Goal: Task Accomplishment & Management: Complete application form

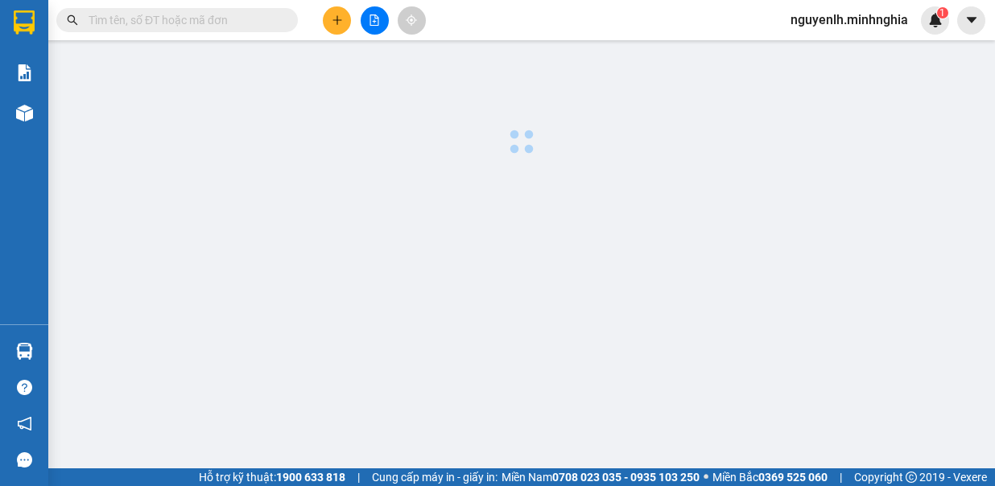
click at [332, 20] on icon "plus" at bounding box center [337, 19] width 11 height 11
click at [339, 24] on div "TẠO ĐƠN HÀNG Yêu cầu xuất [PERSON_NAME] điện tử Transit Pickup Surcharge Ids Tr…" at bounding box center [497, 243] width 995 height 486
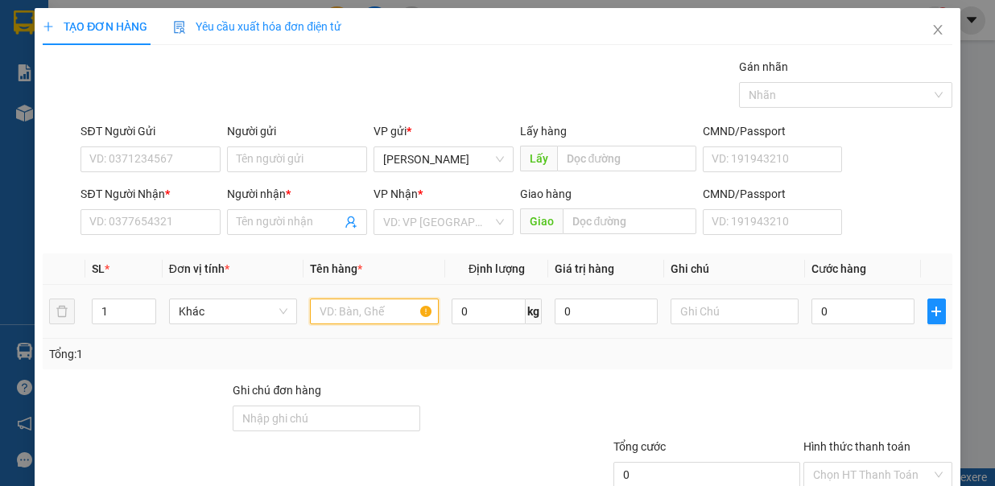
click at [352, 314] on input "text" at bounding box center [374, 312] width 129 height 26
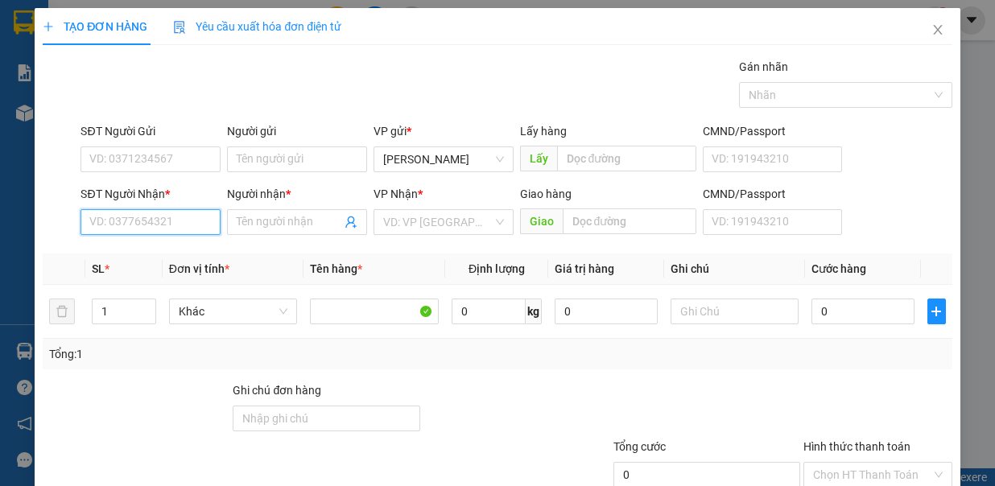
click at [138, 225] on input "SĐT Người Nhận *" at bounding box center [150, 222] width 140 height 26
click at [112, 253] on div "0828968310" at bounding box center [148, 253] width 118 height 18
type input "0828968310"
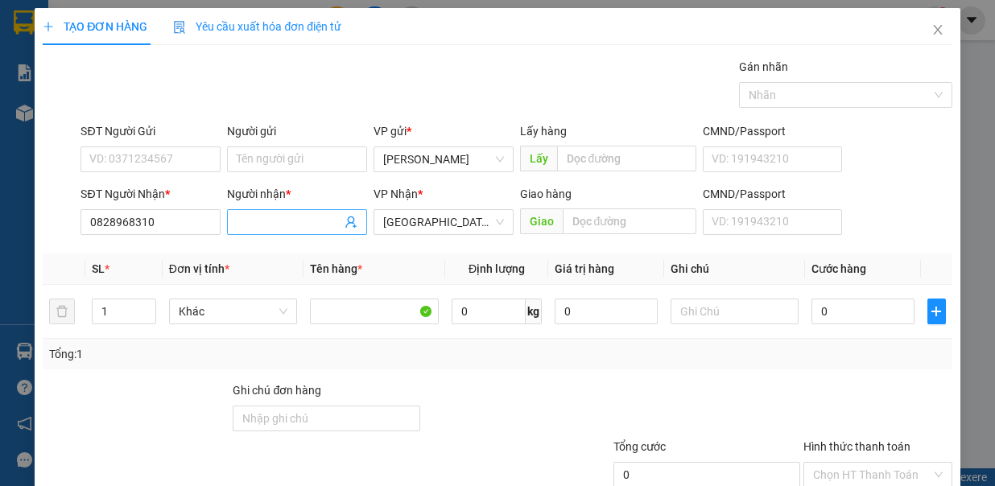
click at [269, 222] on input "Người nhận *" at bounding box center [289, 222] width 105 height 18
type input "THÀNH"
click at [164, 161] on input "SĐT Người Gửi" at bounding box center [150, 160] width 140 height 26
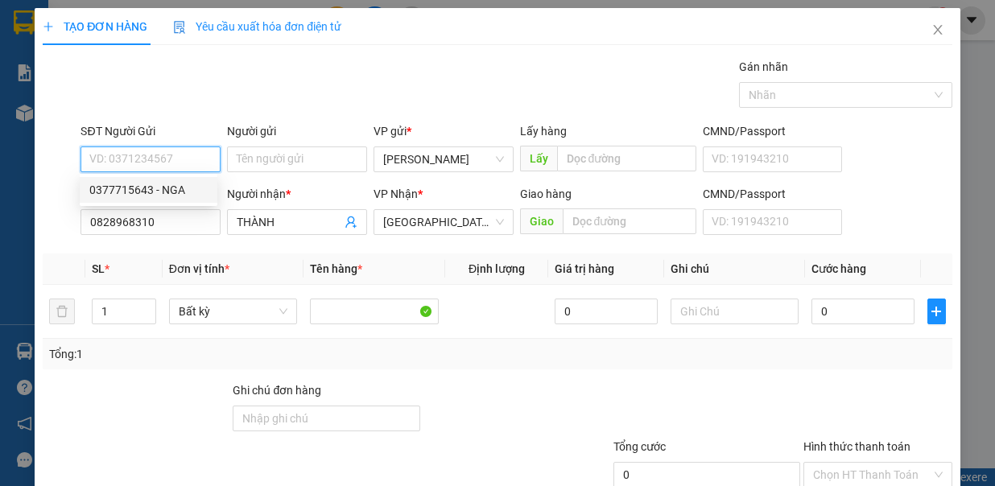
click at [161, 190] on div "0377715643 - NGA" at bounding box center [148, 190] width 118 height 18
type input "0377715643"
type input "NGA"
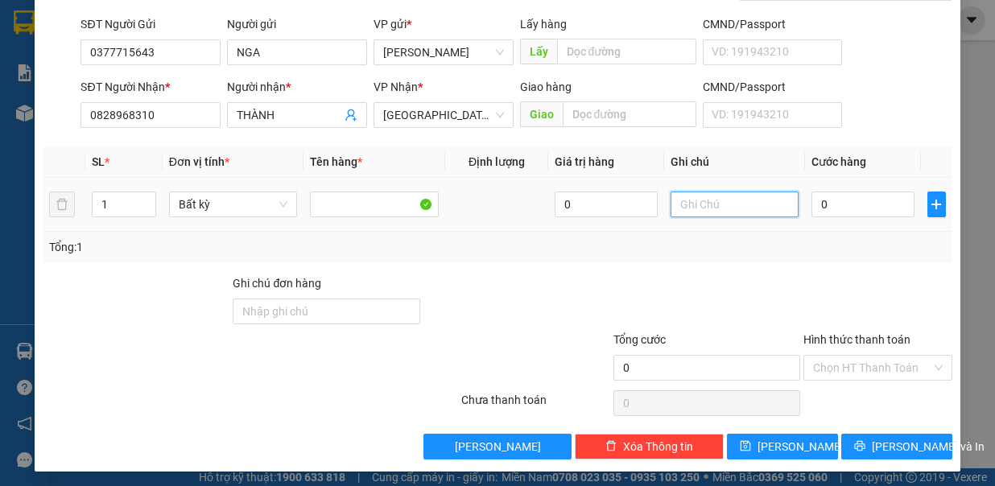
click at [696, 205] on input "text" at bounding box center [735, 205] width 129 height 26
type input "1 TH GIẤY - ĐỒ ĂN"
type input "5"
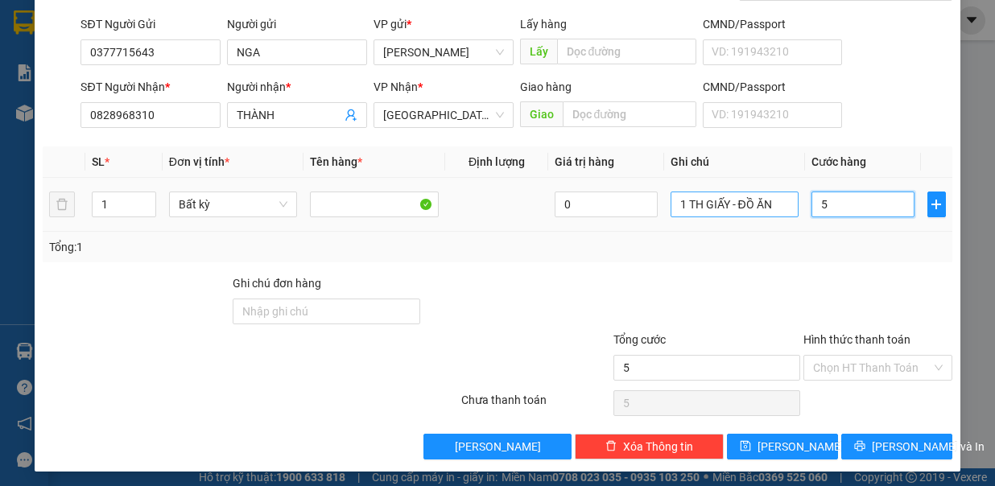
type input "50"
type input "50.000"
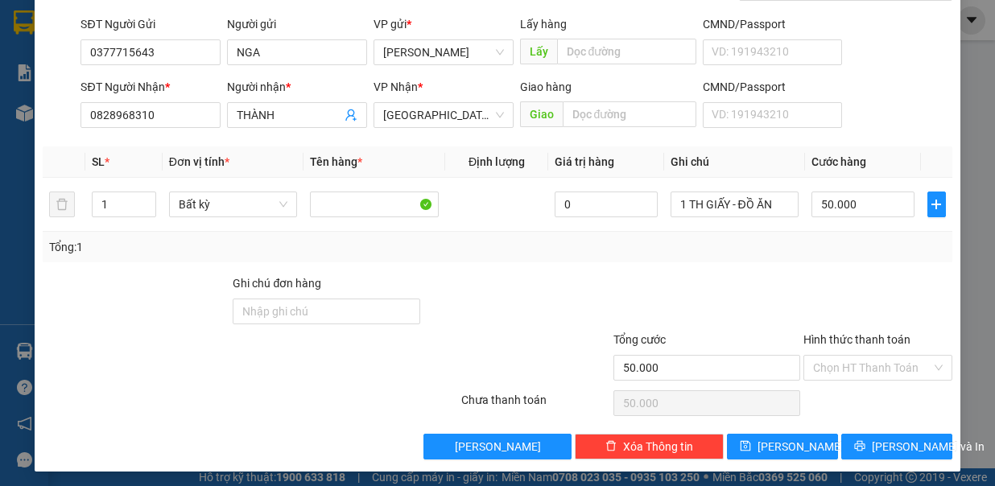
click at [829, 364] on input "Hình thức thanh toán" at bounding box center [872, 368] width 118 height 24
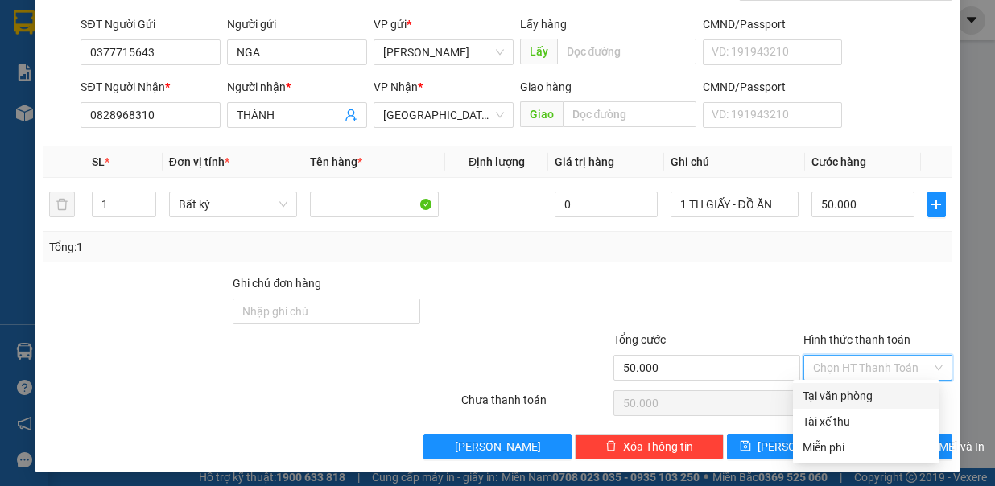
click at [834, 385] on div "Tại văn phòng" at bounding box center [866, 396] width 147 height 26
type input "0"
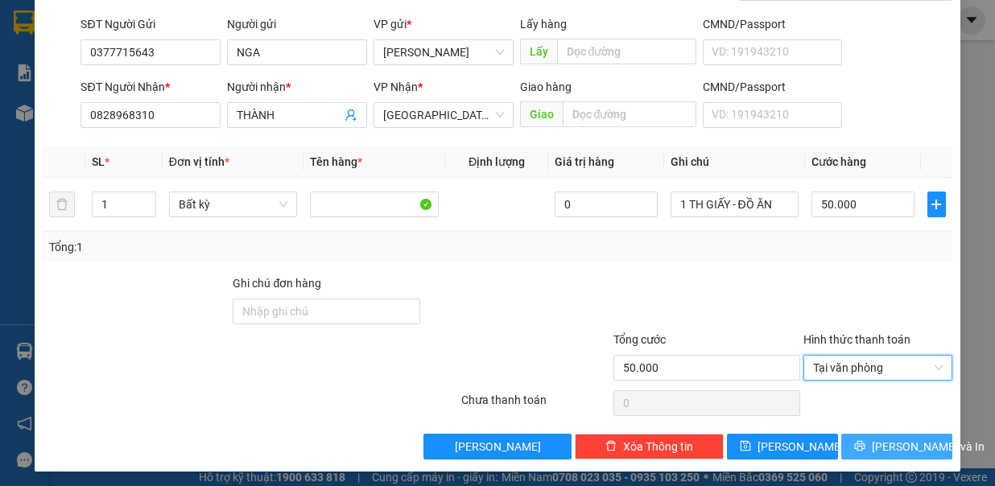
click at [880, 448] on span "[PERSON_NAME] và In" at bounding box center [928, 447] width 113 height 18
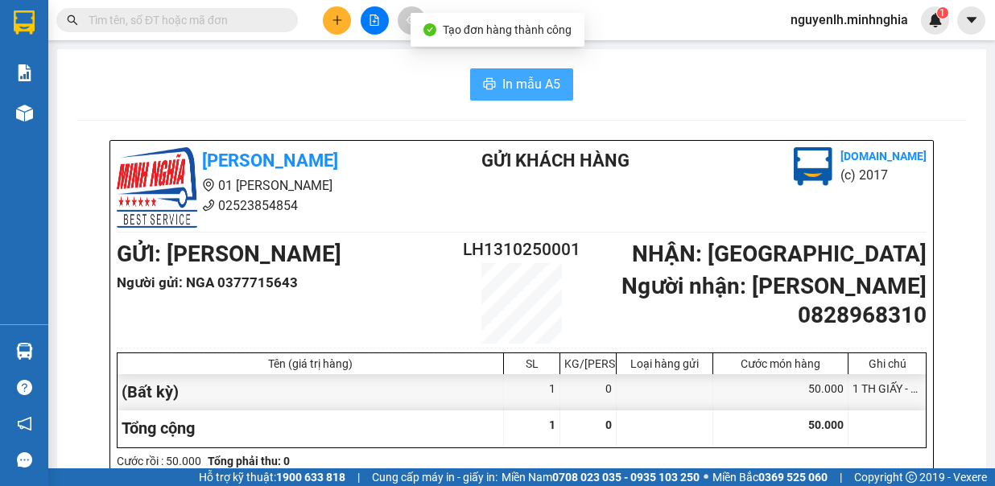
click at [518, 77] on span "In mẫu A5" at bounding box center [531, 84] width 58 height 20
click at [509, 88] on span "In mẫu A5" at bounding box center [531, 84] width 58 height 20
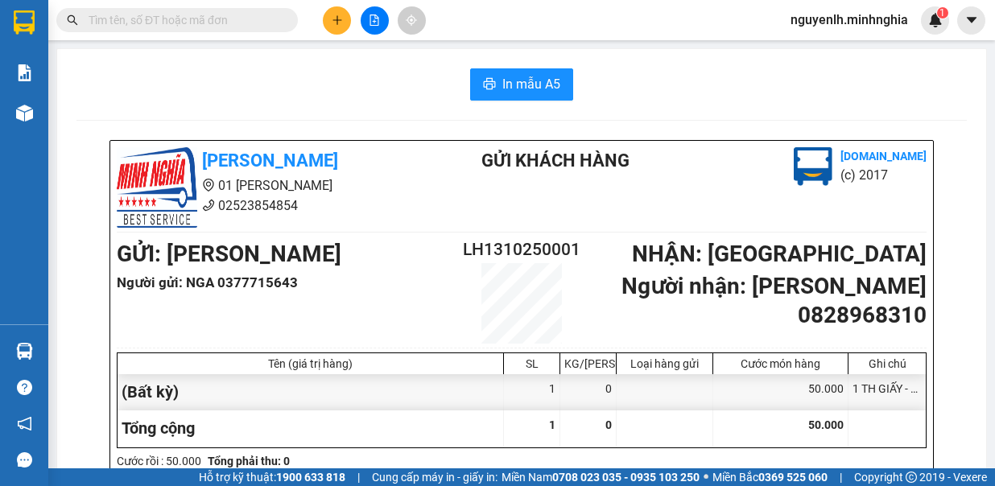
click at [101, 16] on input "text" at bounding box center [184, 20] width 190 height 18
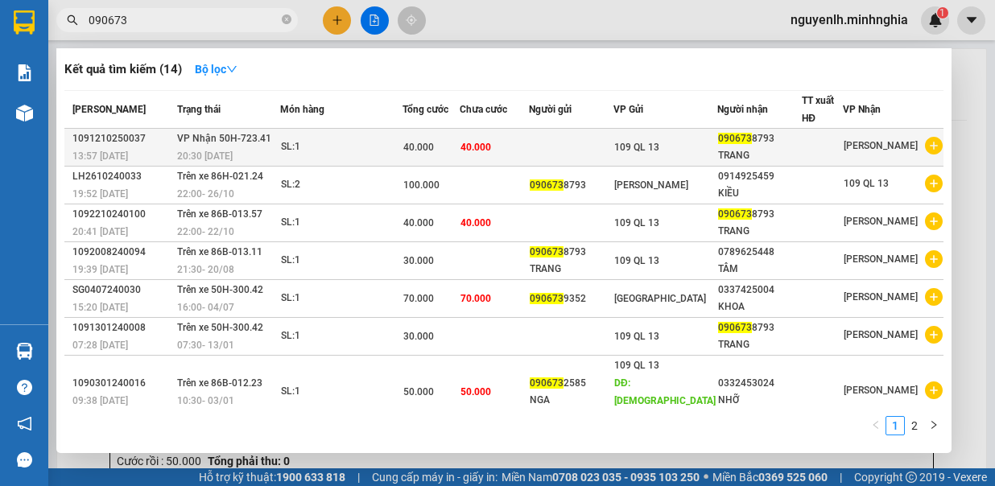
type input "090673"
click at [725, 147] on div "TRANG" at bounding box center [759, 155] width 83 height 17
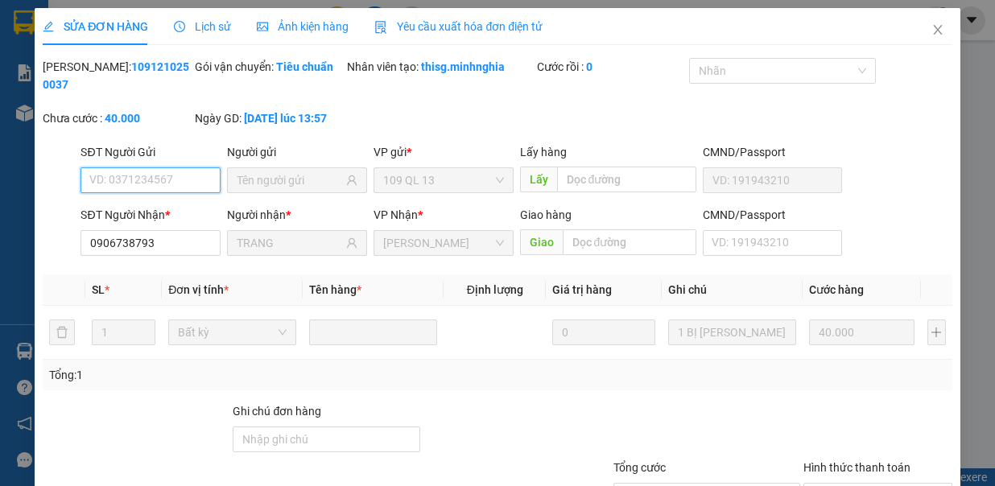
type input "0906738793"
type input "TRANG"
type input "40.000"
